Goal: Information Seeking & Learning: Stay updated

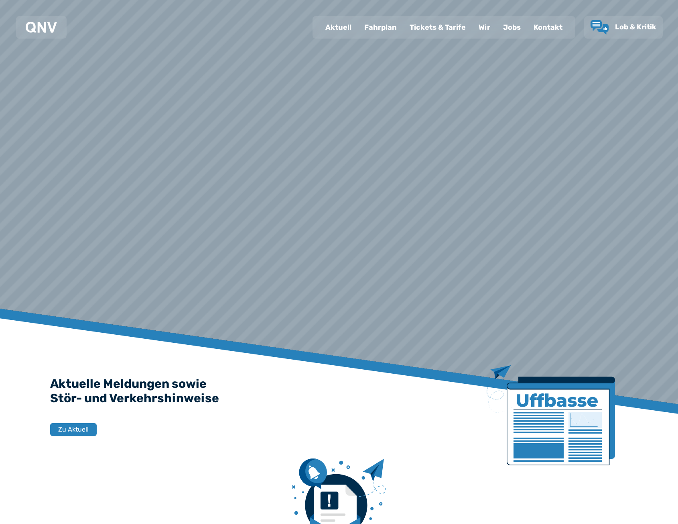
click at [341, 29] on div "Aktuell" at bounding box center [338, 27] width 39 height 21
select select "*"
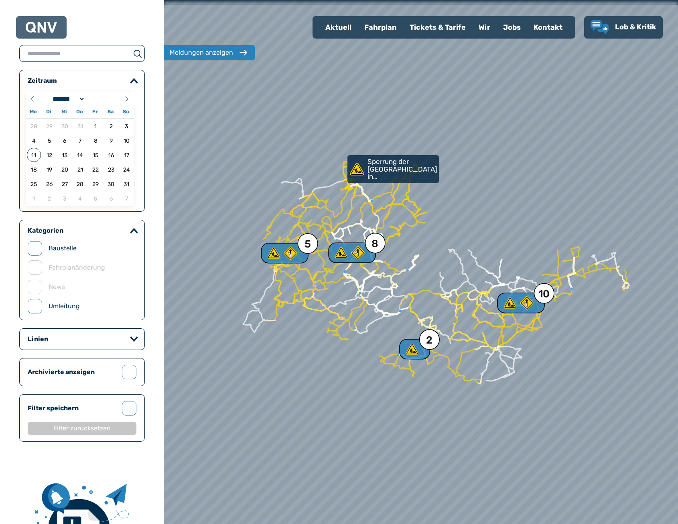
select select "*"
